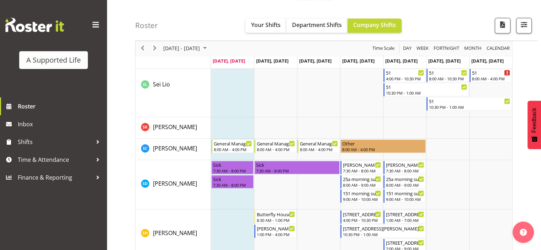
scroll to position [3408, 0]
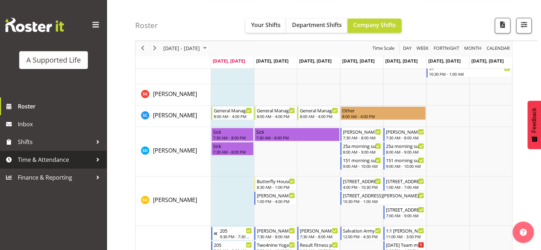
click at [92, 161] on div at bounding box center [97, 159] width 11 height 11
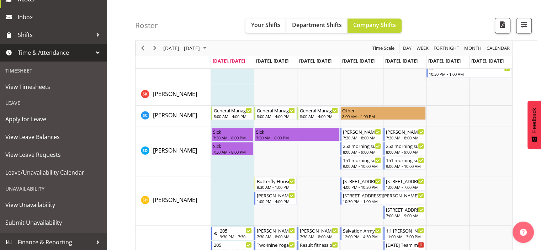
scroll to position [108, 0]
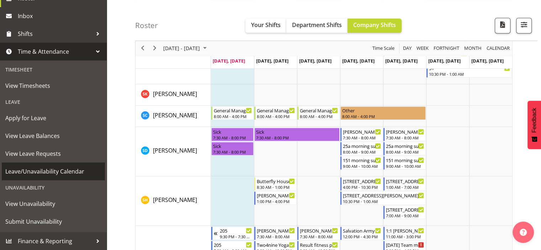
click at [77, 173] on span "Leave/Unavailability Calendar" at bounding box center [53, 171] width 96 height 11
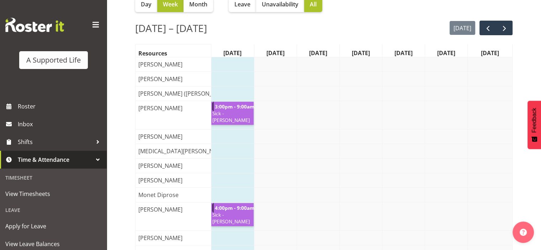
scroll to position [74, 0]
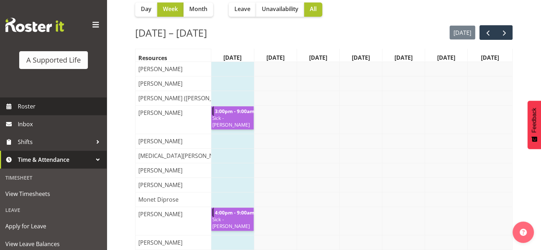
click at [44, 113] on link "Roster" at bounding box center [53, 106] width 107 height 18
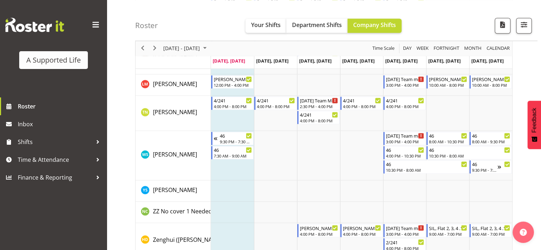
scroll to position [3891, 0]
